Goal: Information Seeking & Learning: Learn about a topic

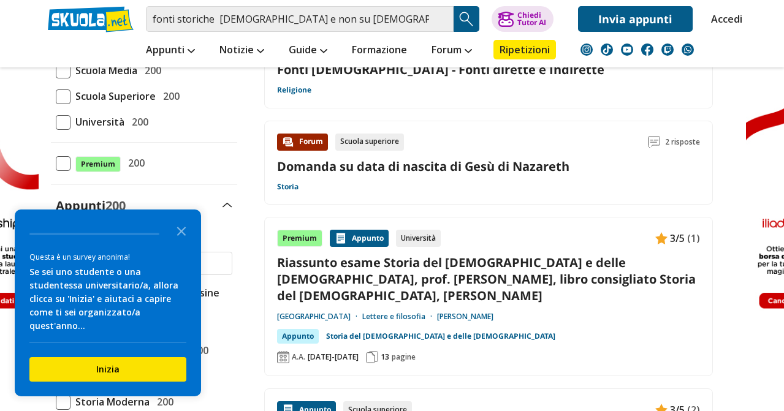
scroll to position [183, 0]
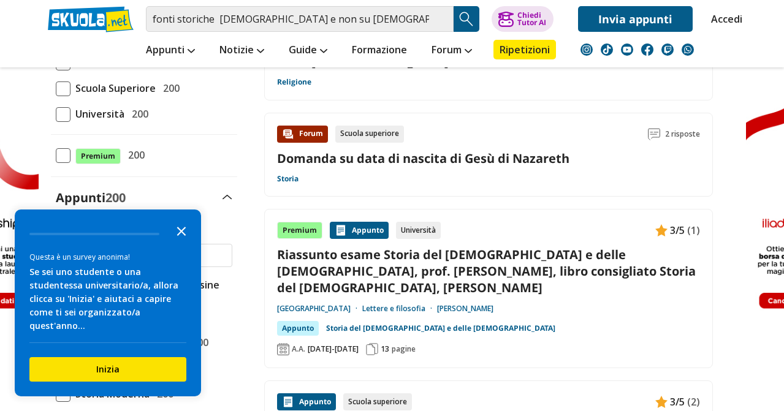
click at [180, 236] on polygon "Close the survey" at bounding box center [181, 231] width 9 height 9
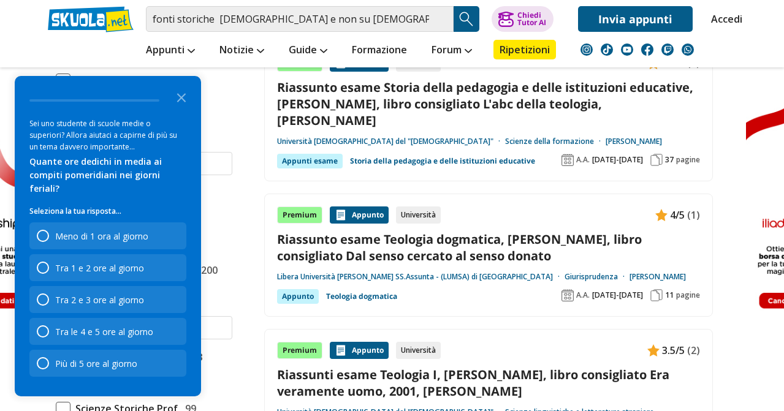
scroll to position [642, 0]
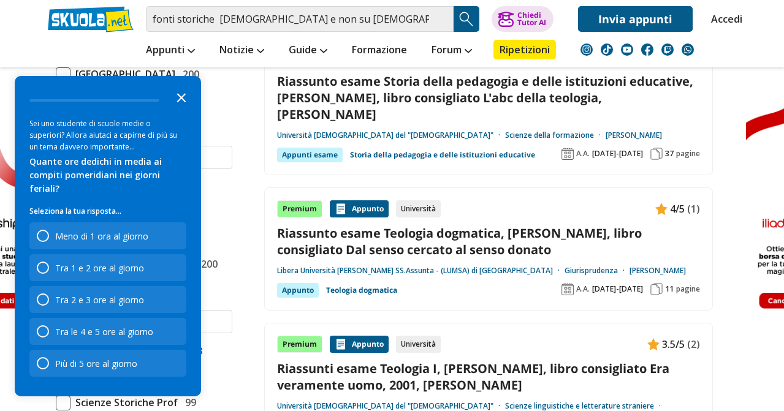
click at [183, 105] on icon "Close the survey" at bounding box center [181, 97] width 25 height 25
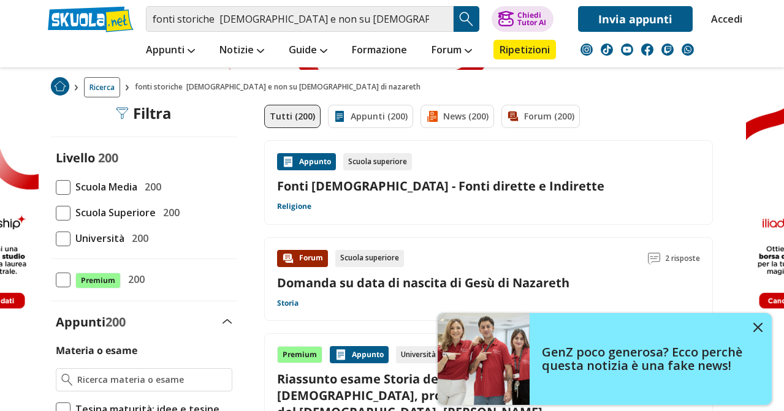
scroll to position [214, 0]
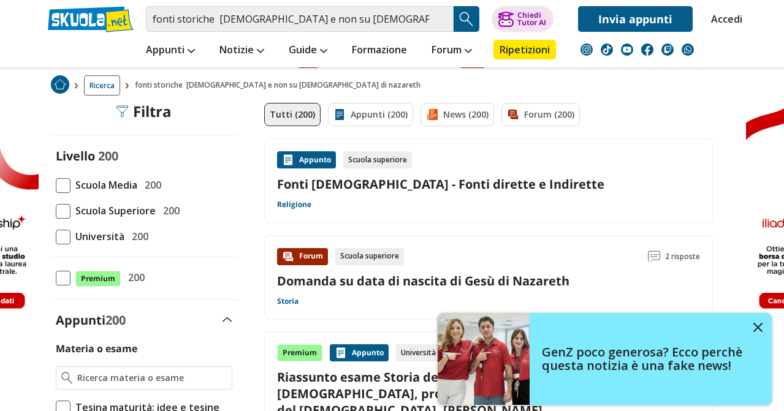
click at [64, 211] on span at bounding box center [63, 211] width 15 height 15
click at [56, 211] on input "Scuola Superiore 200" at bounding box center [56, 211] width 0 height 0
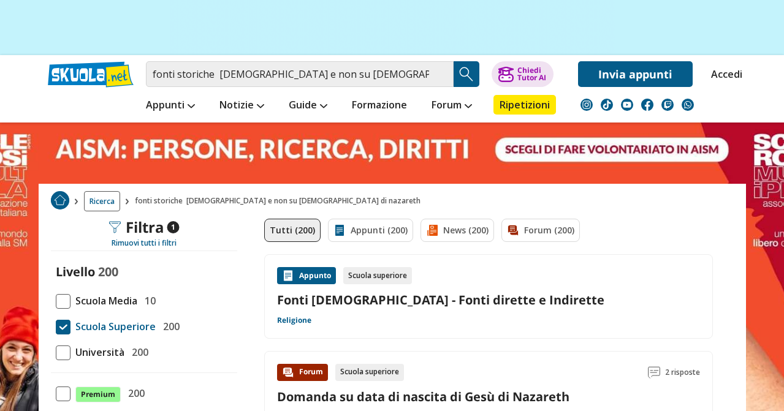
click at [397, 297] on link "Fonti [DEMOGRAPHIC_DATA] - Fonti dirette e Indirette" at bounding box center [488, 300] width 423 height 17
